Goal: Task Accomplishment & Management: Manage account settings

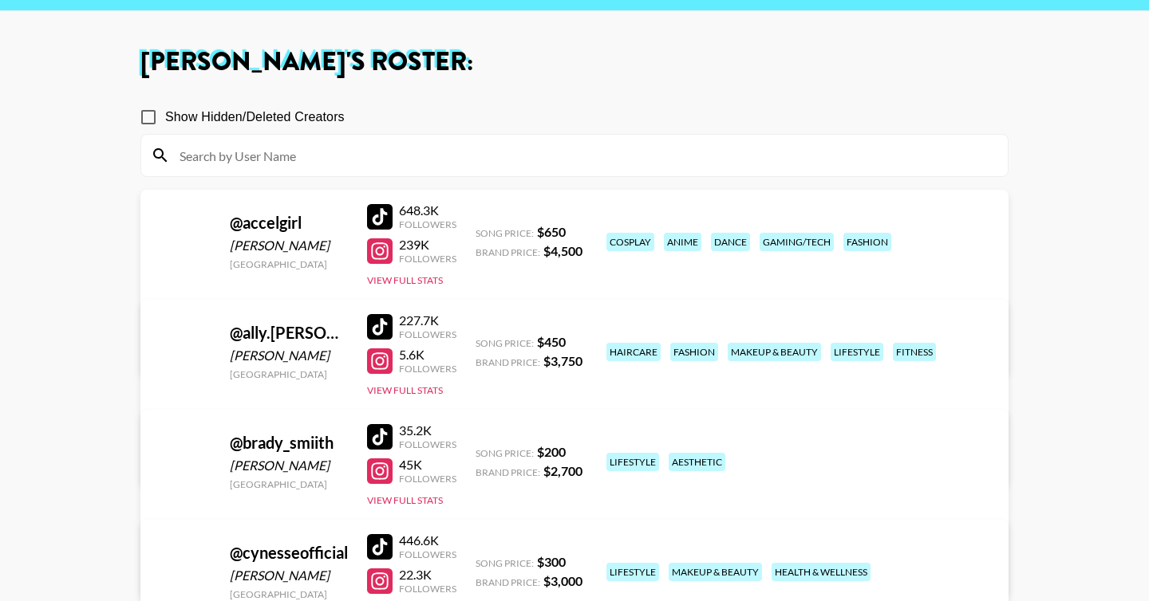
scroll to position [55, 0]
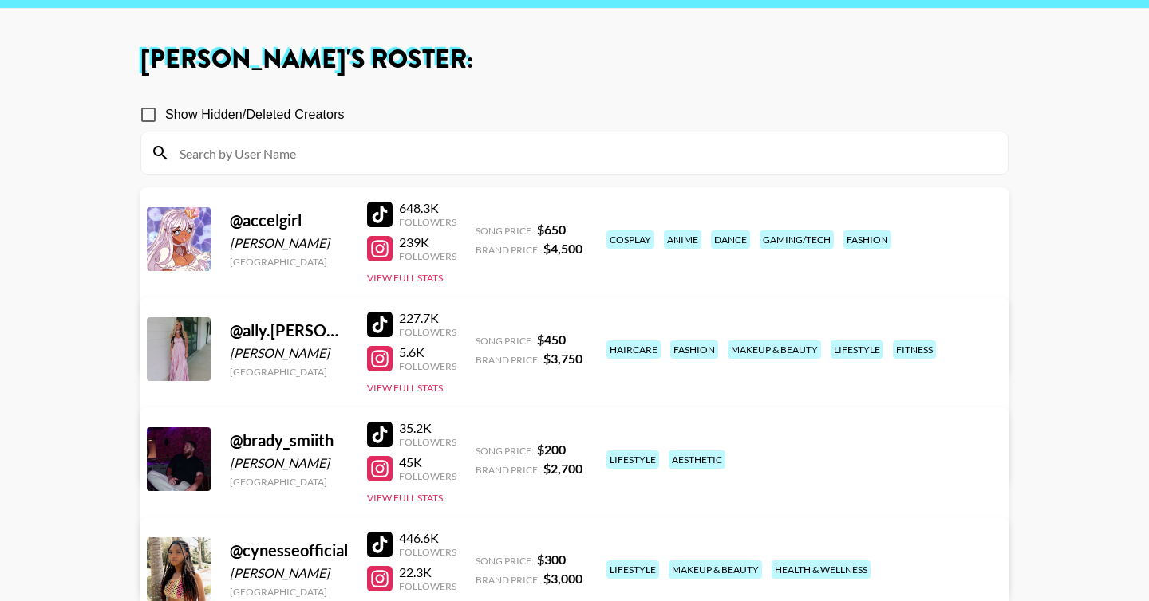
click at [580, 448] on link "View/Edit Details" at bounding box center [374, 456] width 411 height 16
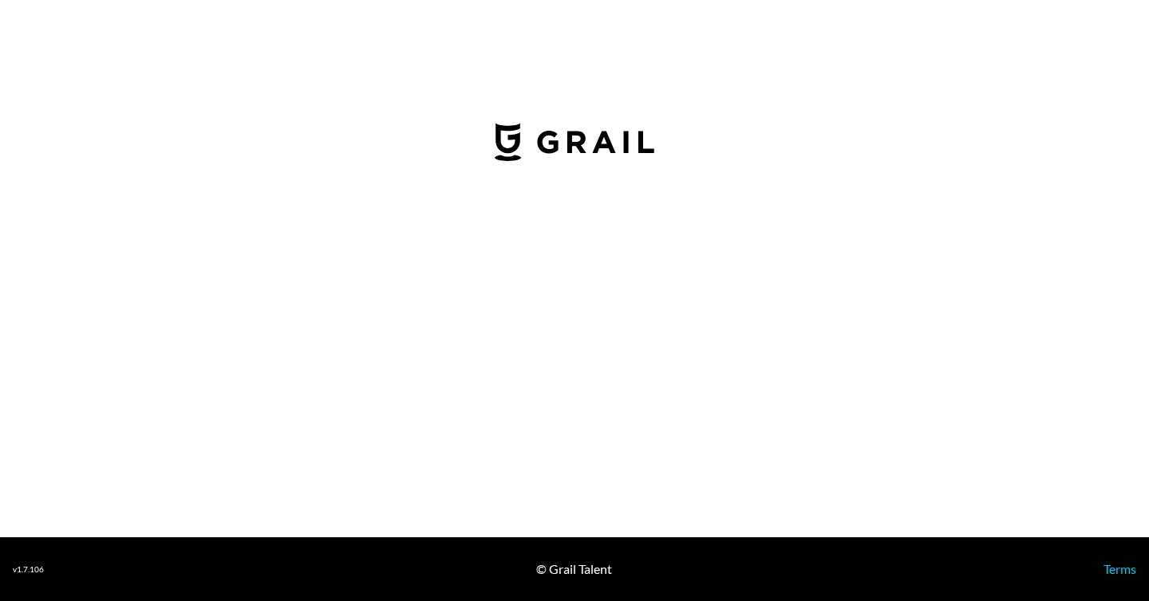
select select "USD"
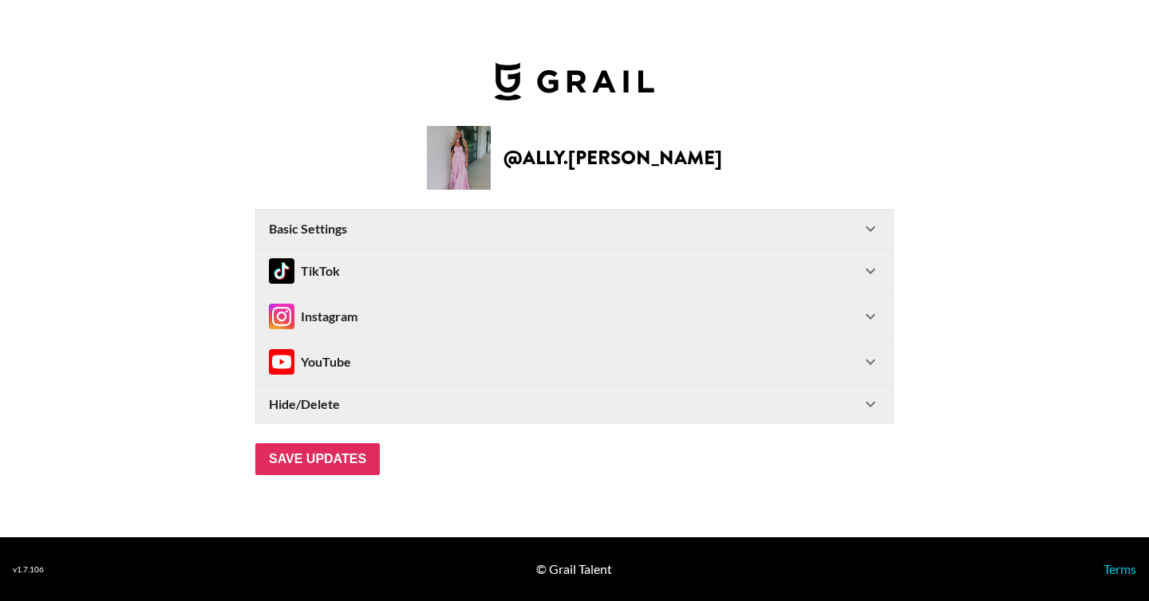
click at [553, 230] on div "Basic Settings" at bounding box center [565, 229] width 592 height 16
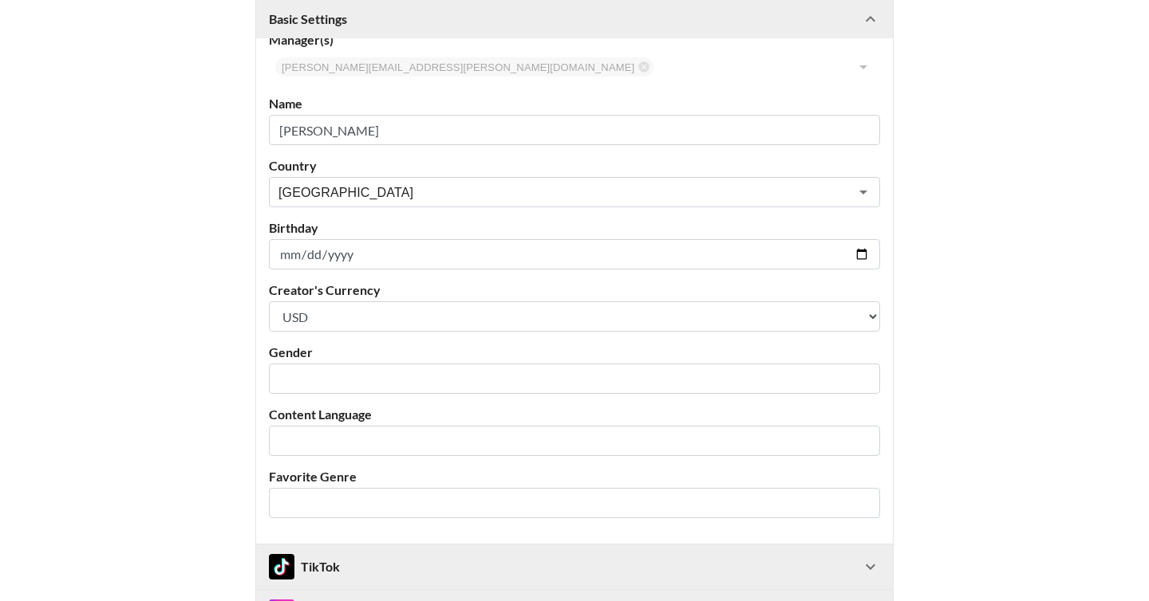
scroll to position [208, 0]
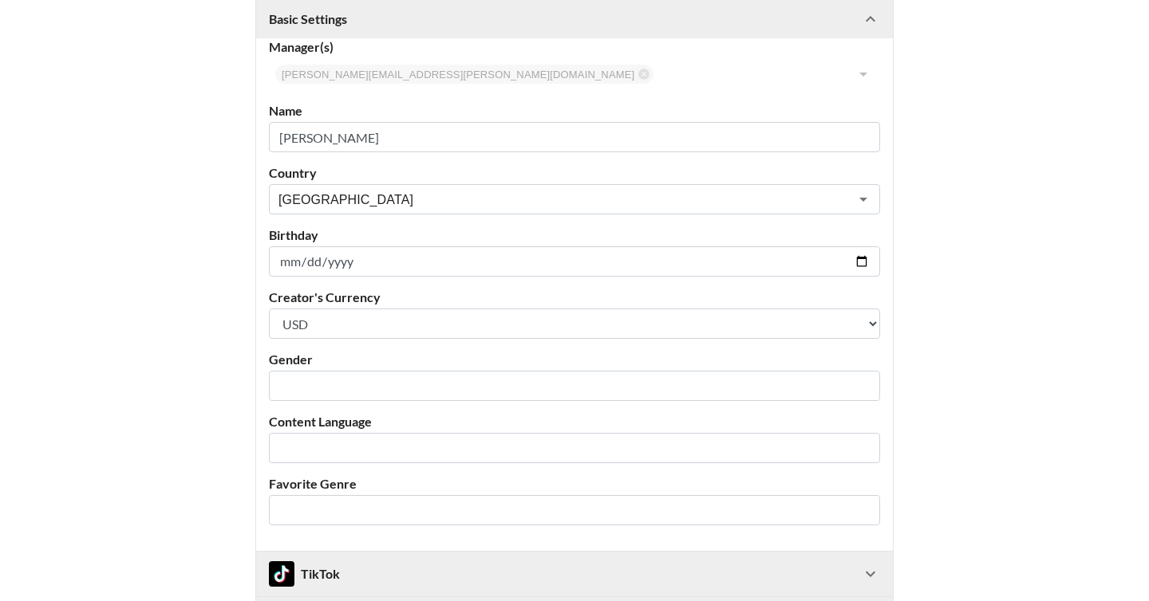
click at [480, 266] on input "2006-12-04" at bounding box center [574, 261] width 611 height 30
type input "2006-04-12"
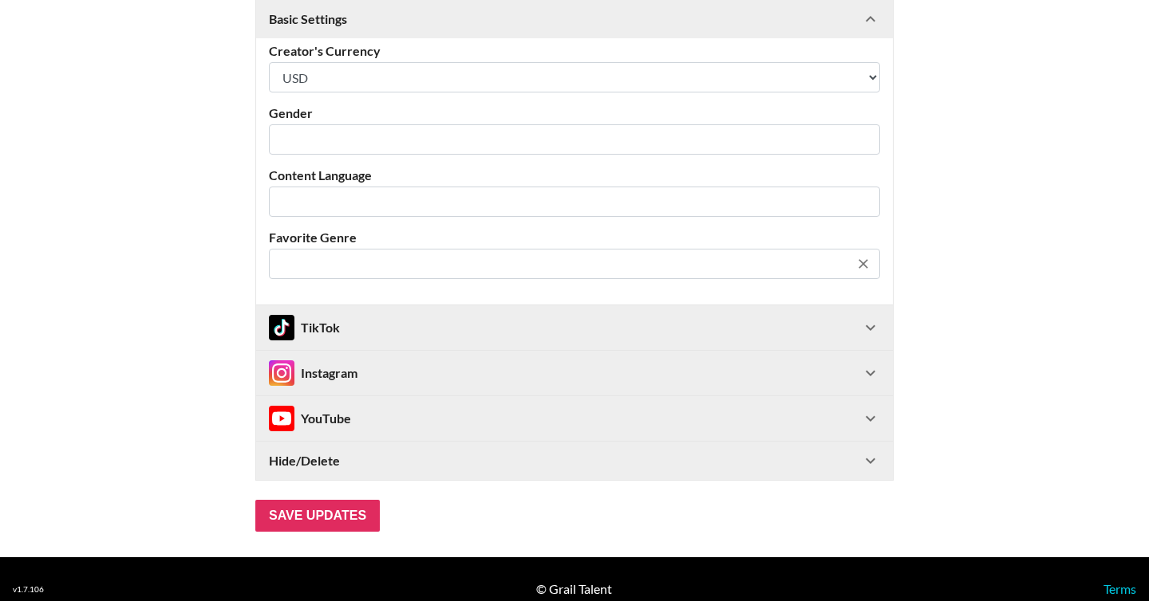
scroll to position [475, 0]
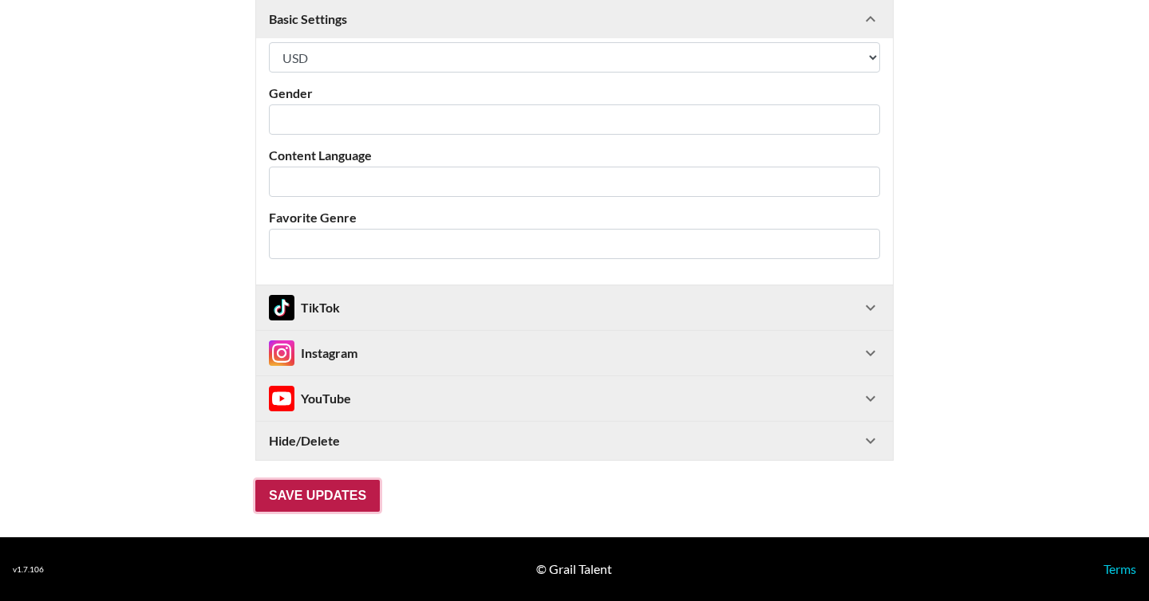
click at [320, 491] on input "Save Updates" at bounding box center [317, 496] width 124 height 32
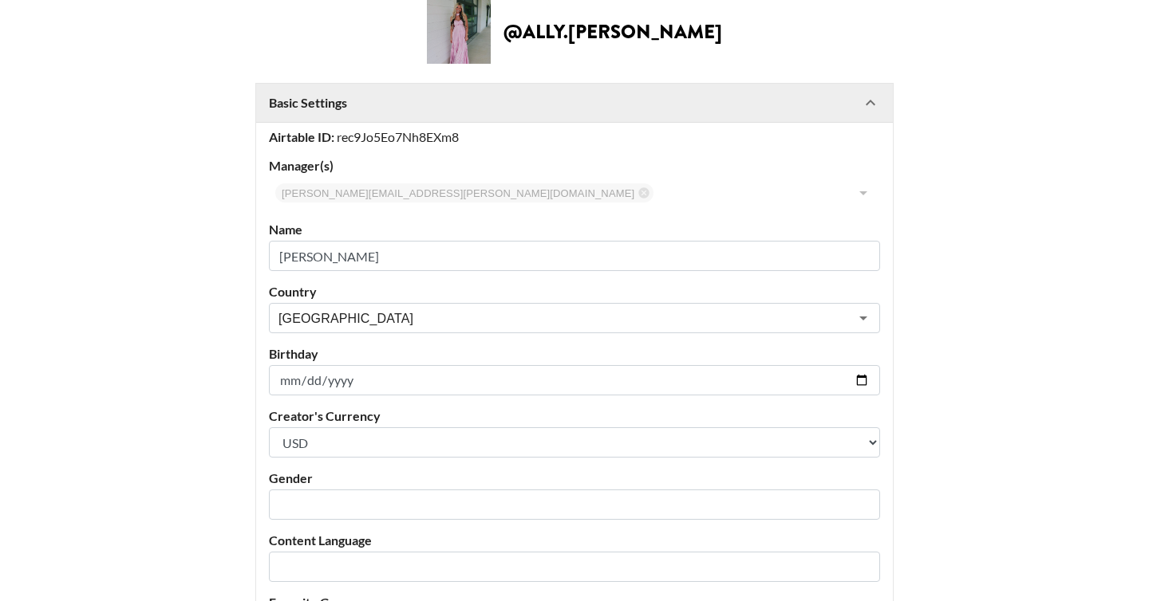
click at [320, 458] on select "Select a Currency USD GBP" at bounding box center [574, 443] width 611 height 30
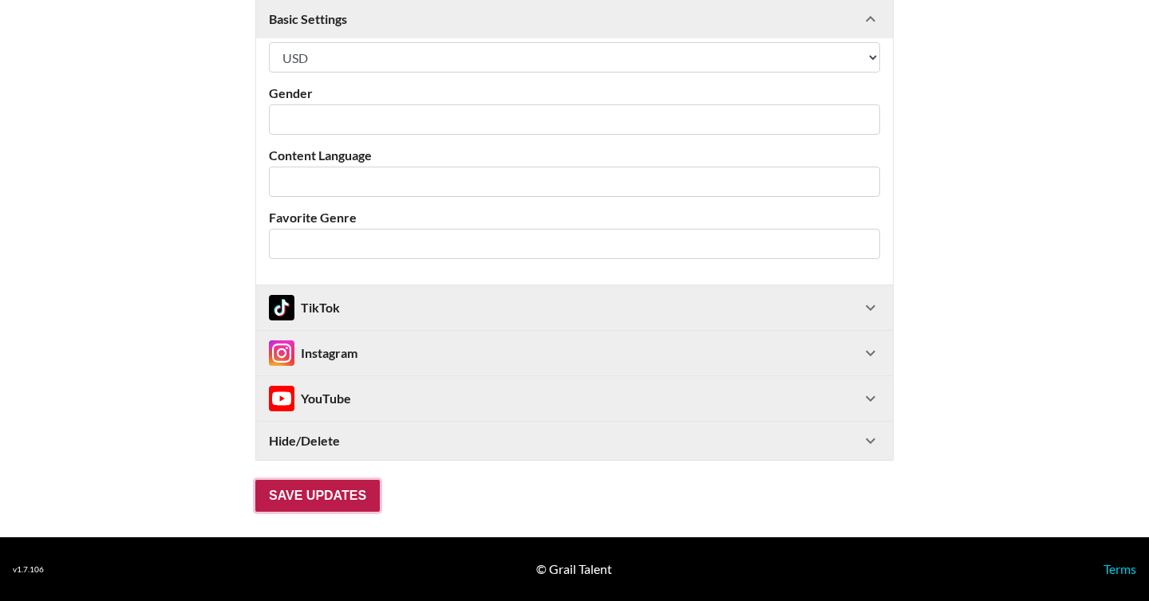
click at [316, 480] on input "Save Updates" at bounding box center [317, 496] width 124 height 32
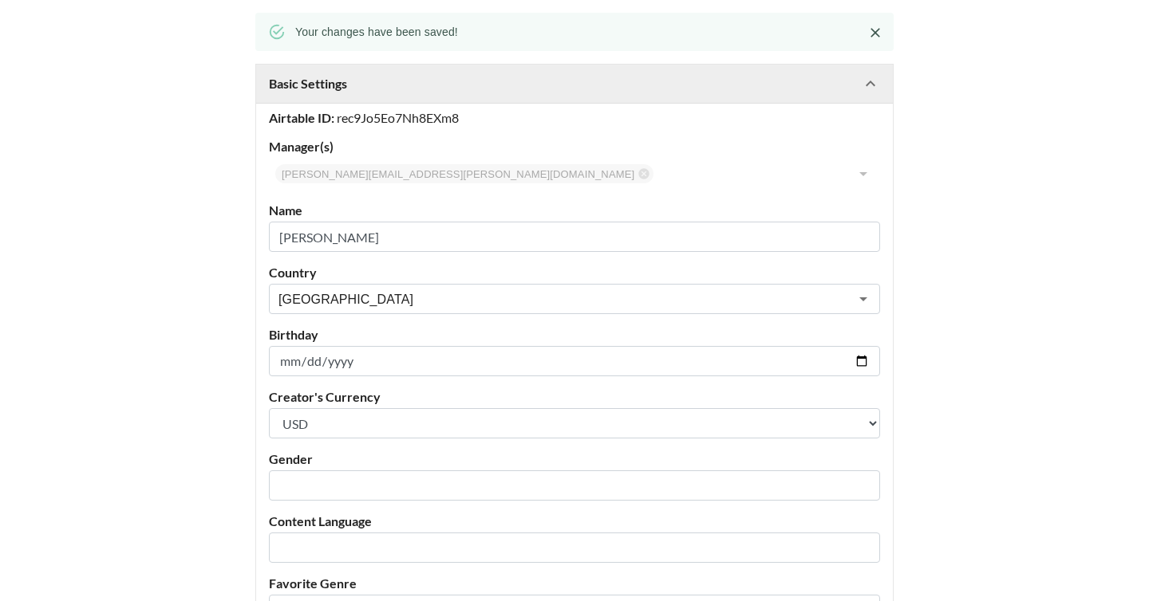
scroll to position [218, 0]
